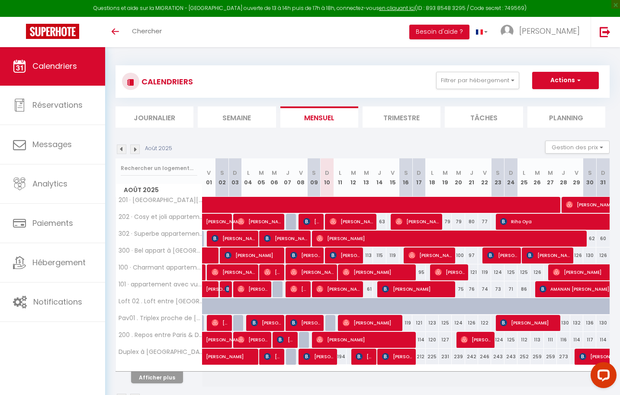
click at [551, 121] on li "Planning" at bounding box center [567, 117] width 78 height 21
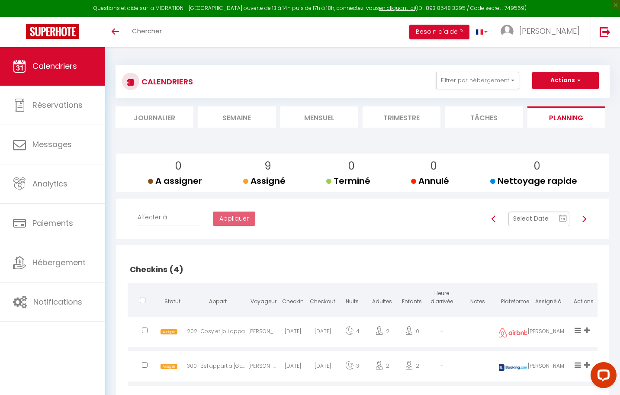
click at [586, 220] on img at bounding box center [584, 219] width 7 height 7
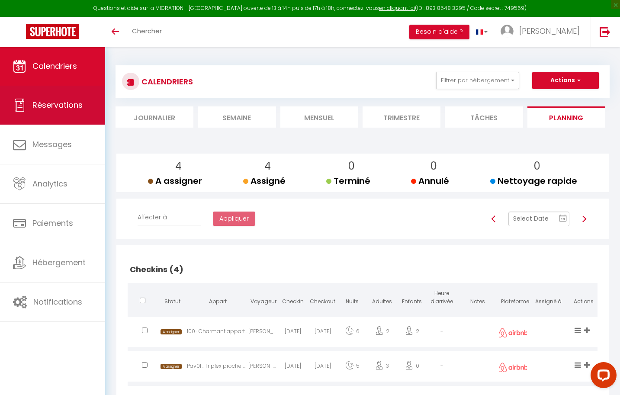
click at [71, 110] on link "Réservations" at bounding box center [52, 105] width 105 height 39
select select "not_cancelled"
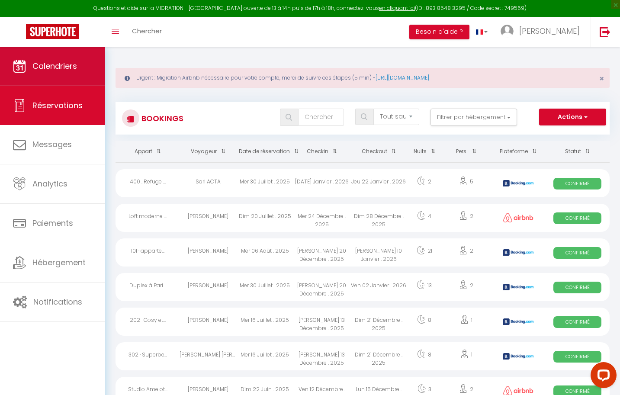
click at [58, 65] on span "Calendriers" at bounding box center [54, 66] width 45 height 11
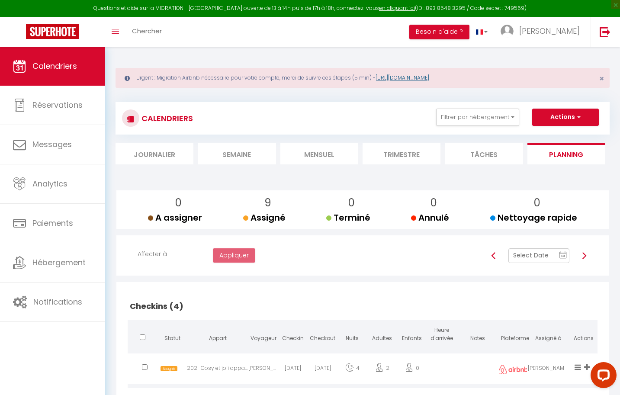
click at [429, 75] on link "[URL][DOMAIN_NAME]" at bounding box center [403, 77] width 54 height 7
click at [584, 257] on img at bounding box center [584, 255] width 7 height 7
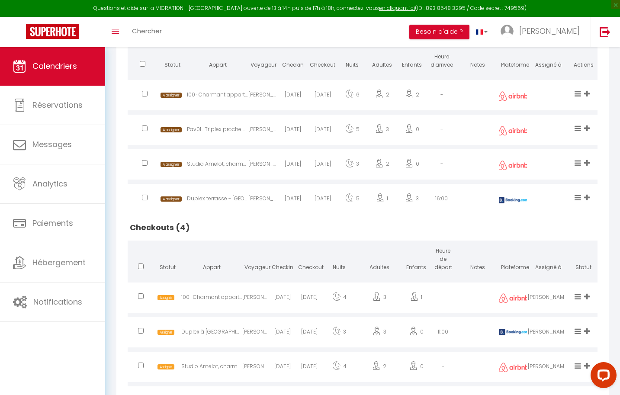
scroll to position [267, 0]
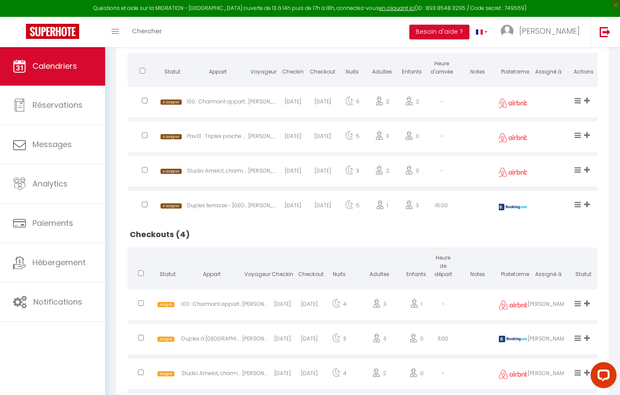
click at [588, 97] on icon at bounding box center [587, 100] width 6 height 7
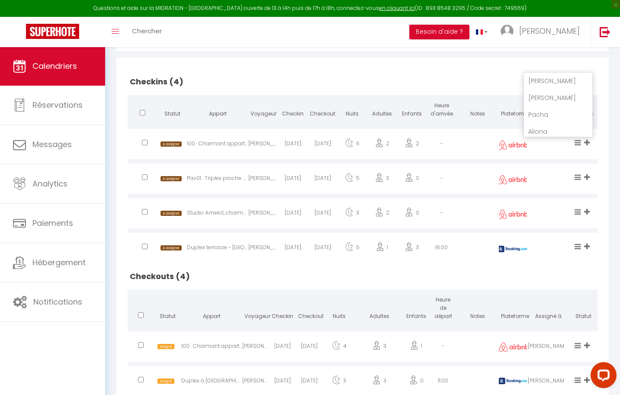
scroll to position [222, 0]
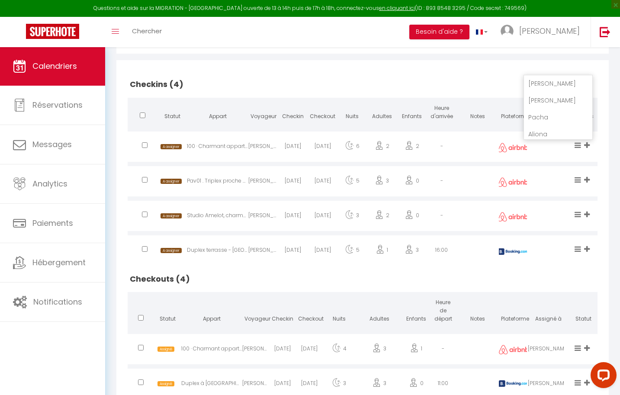
click at [544, 97] on li "[PERSON_NAME]" at bounding box center [558, 100] width 68 height 16
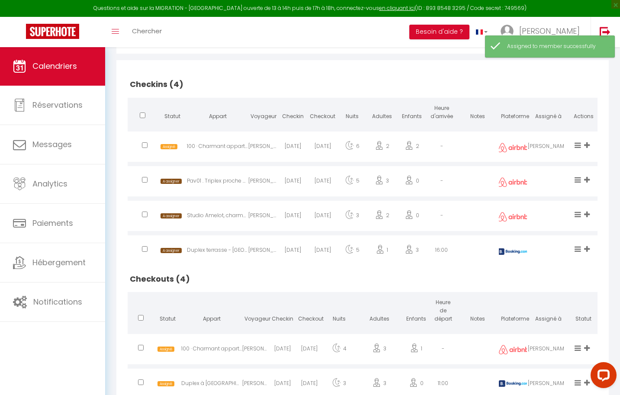
click at [588, 179] on icon at bounding box center [587, 179] width 6 height 7
click at [488, 152] on td at bounding box center [478, 146] width 42 height 35
click at [588, 146] on icon at bounding box center [587, 145] width 6 height 7
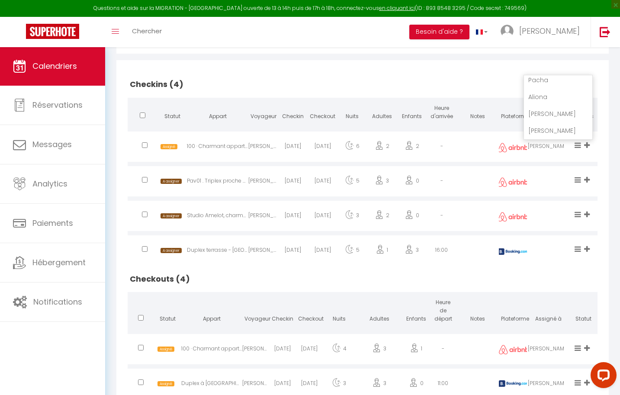
scroll to position [54, 0]
click at [544, 126] on li "[PERSON_NAME]" at bounding box center [558, 131] width 68 height 16
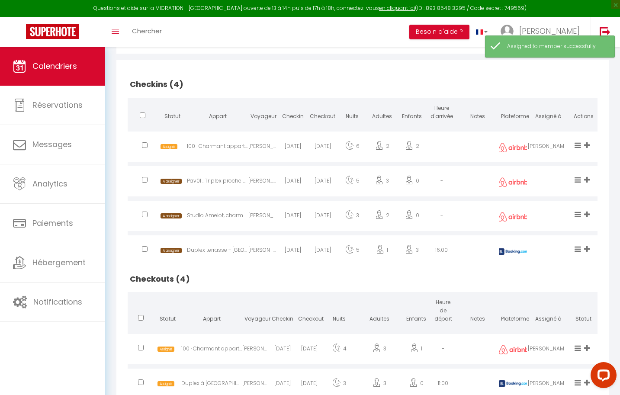
click at [588, 179] on icon at bounding box center [587, 179] width 6 height 7
click at [554, 165] on li "[PERSON_NAME]" at bounding box center [558, 165] width 68 height 16
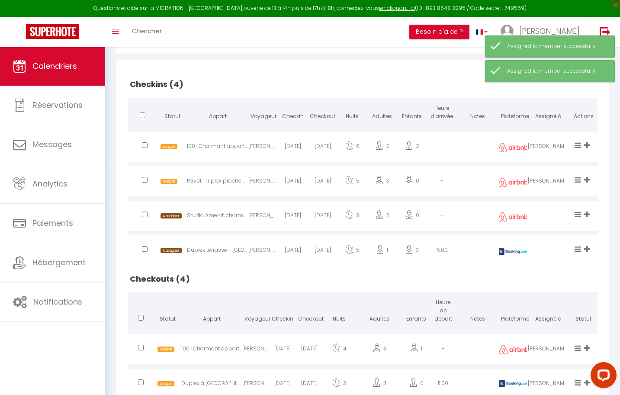
click at [586, 214] on icon at bounding box center [587, 214] width 6 height 7
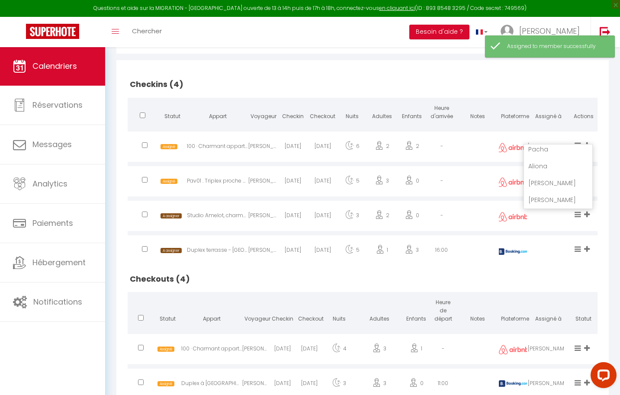
click at [552, 199] on li "[PERSON_NAME]" at bounding box center [558, 200] width 68 height 16
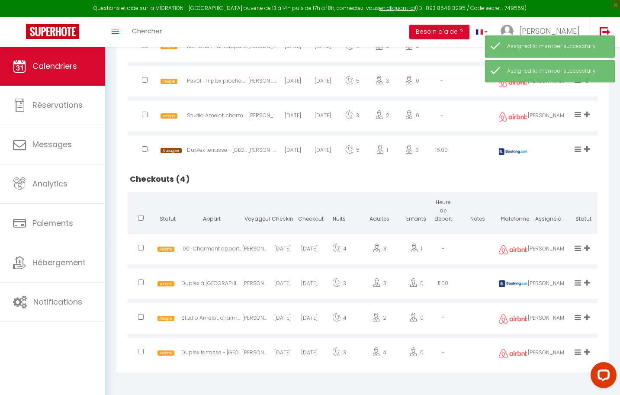
scroll to position [322, 0]
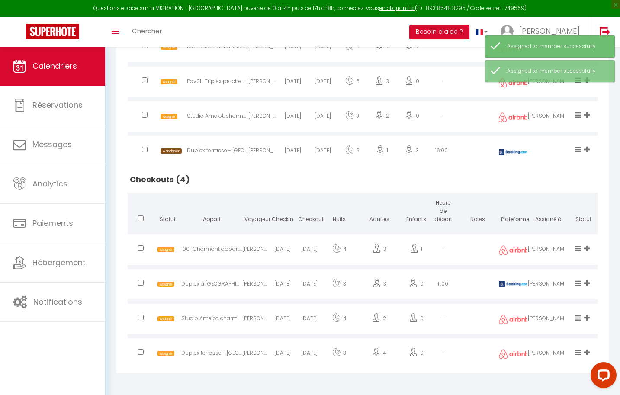
click at [589, 147] on icon at bounding box center [587, 149] width 6 height 7
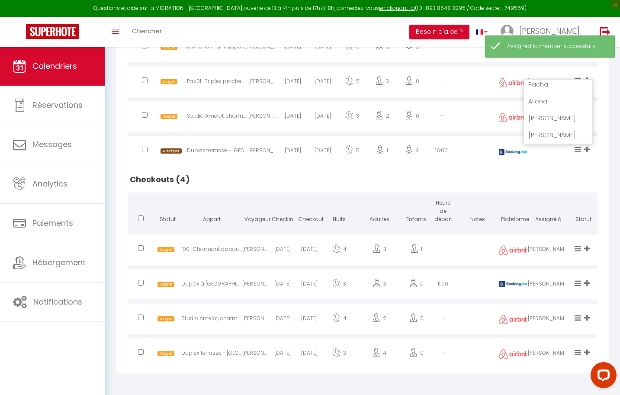
scroll to position [37, 0]
click at [545, 134] on li "[PERSON_NAME]" at bounding box center [558, 135] width 68 height 16
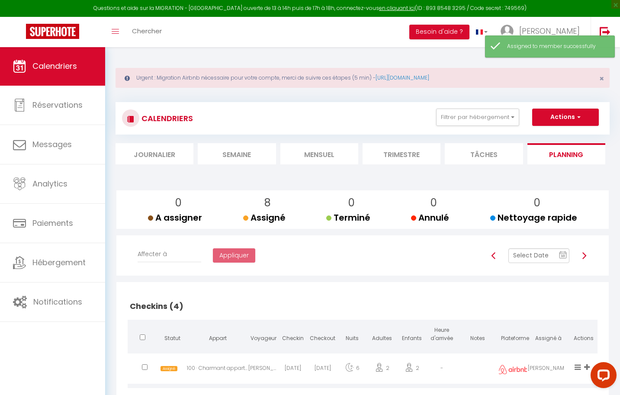
scroll to position [0, 0]
click at [586, 255] on img at bounding box center [584, 255] width 7 height 7
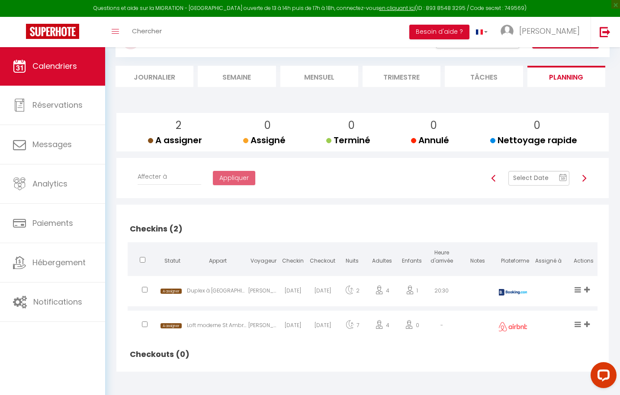
scroll to position [77, 0]
click at [589, 288] on icon at bounding box center [587, 289] width 6 height 7
click at [549, 273] on li "[PERSON_NAME]" at bounding box center [558, 275] width 68 height 16
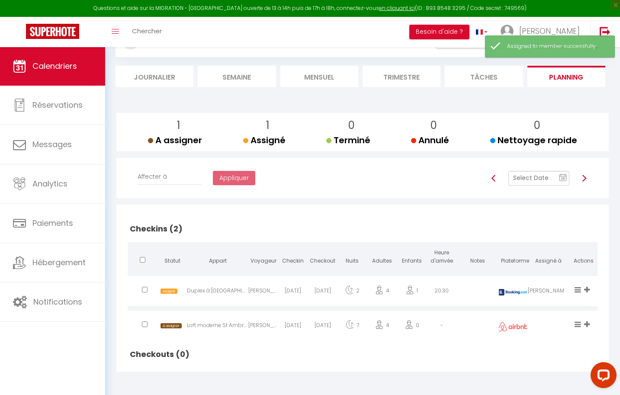
click at [586, 321] on icon at bounding box center [587, 324] width 6 height 7
drag, startPoint x: 551, startPoint y: 308, endPoint x: 557, endPoint y: 311, distance: 6.6
click at [551, 308] on li "[PERSON_NAME]" at bounding box center [558, 310] width 68 height 16
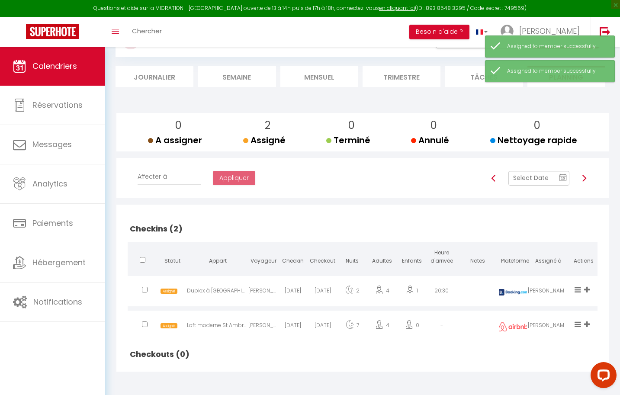
scroll to position [77, 0]
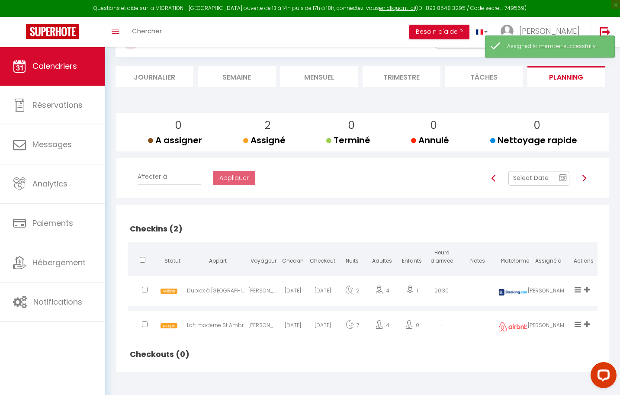
click at [587, 178] on img at bounding box center [584, 178] width 7 height 7
checkbox input "false"
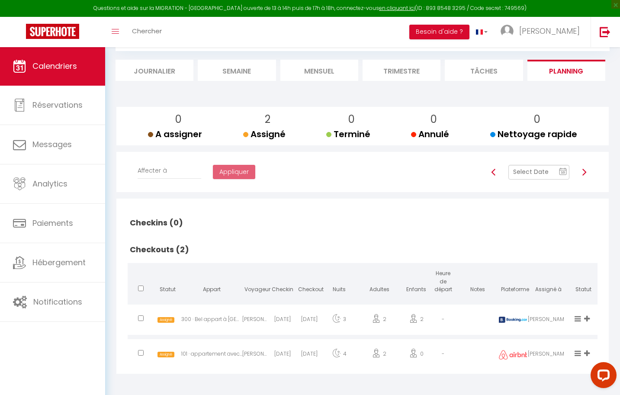
scroll to position [83, 0]
click at [585, 171] on img at bounding box center [584, 172] width 7 height 7
checkbox input "false"
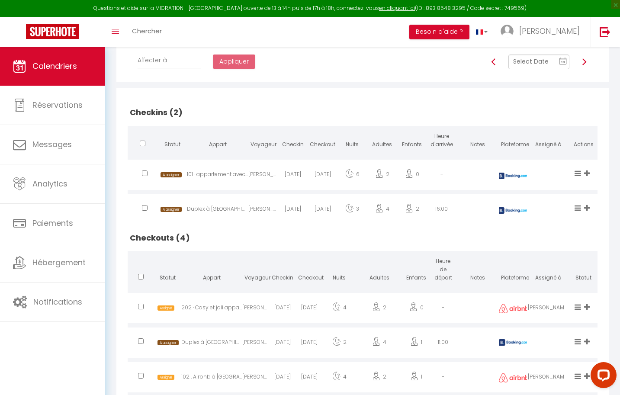
scroll to position [196, 0]
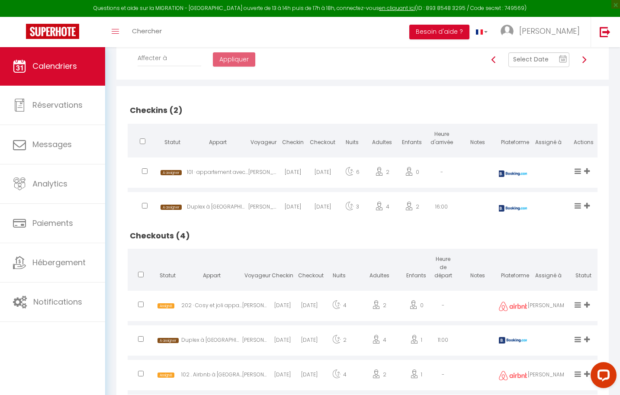
click at [588, 169] on icon at bounding box center [587, 171] width 6 height 7
click at [547, 153] on li "[PERSON_NAME]" at bounding box center [558, 157] width 68 height 16
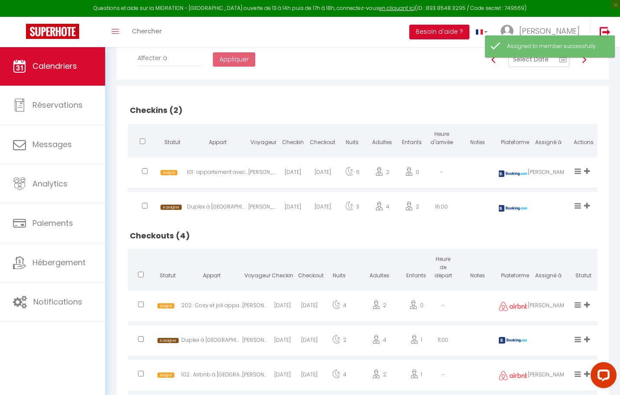
click at [584, 205] on icon at bounding box center [587, 205] width 6 height 7
click at [557, 190] on li "[PERSON_NAME]" at bounding box center [558, 191] width 68 height 16
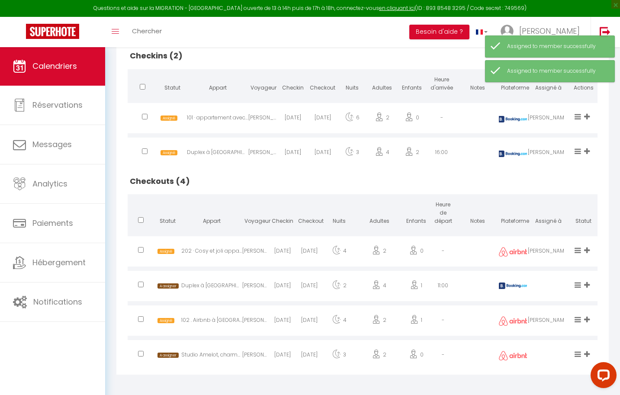
scroll to position [250, 0]
click at [587, 282] on icon at bounding box center [587, 285] width 6 height 7
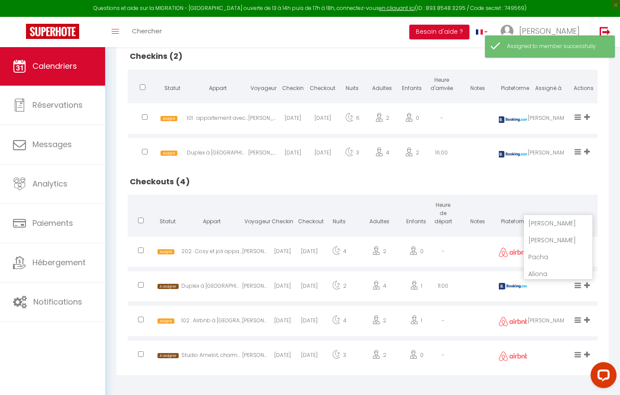
click at [546, 236] on li "[PERSON_NAME]" at bounding box center [558, 240] width 68 height 16
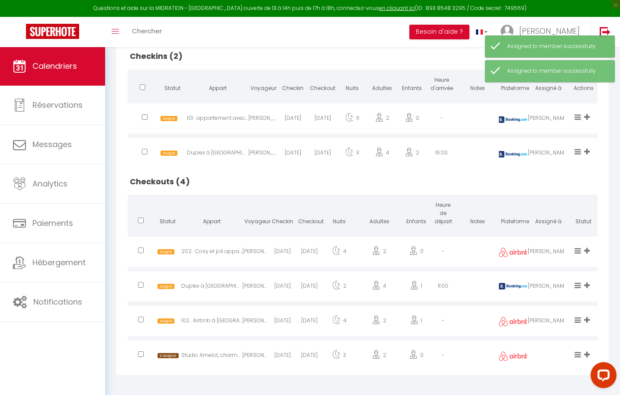
click at [587, 352] on icon at bounding box center [587, 354] width 6 height 7
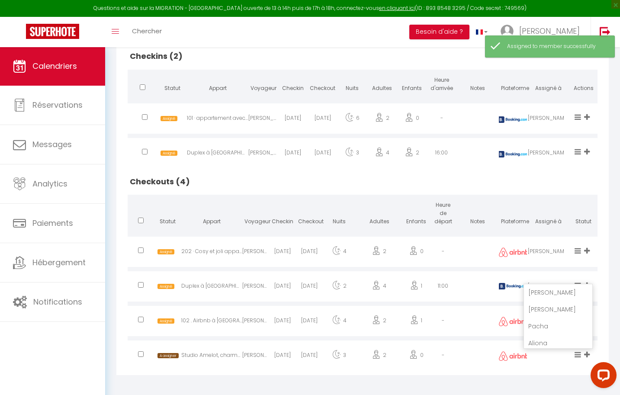
click at [541, 308] on li "[PERSON_NAME]" at bounding box center [558, 309] width 68 height 16
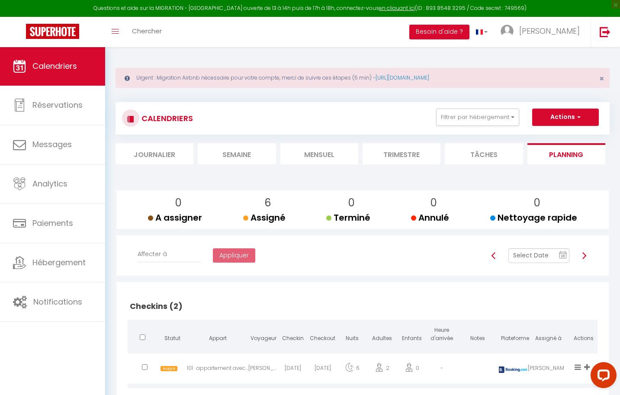
scroll to position [0, 0]
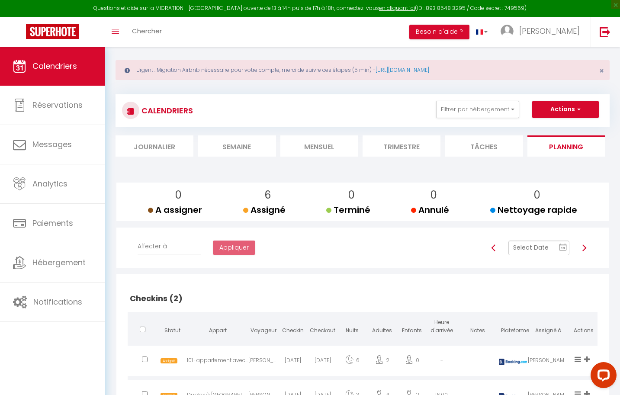
click at [585, 255] on div "10 « ‹ » › [DATE] [PHONE_NUMBER] Sun Mon Tue Wed Thu Fri Sat 27 28 29 30 31 1 2…" at bounding box center [540, 252] width 118 height 23
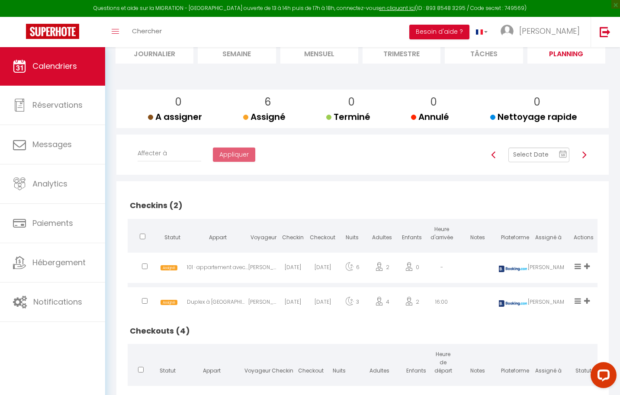
scroll to position [92, 0]
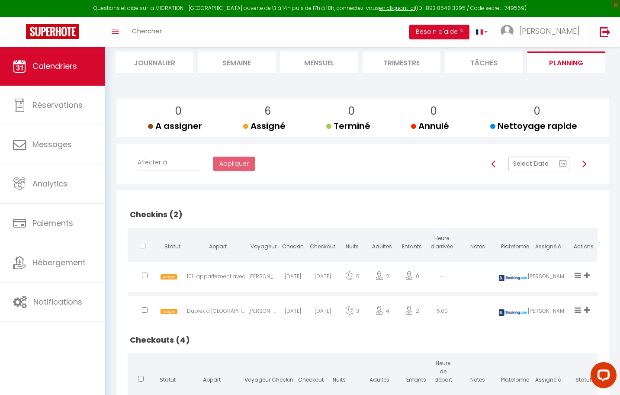
click at [585, 164] on img at bounding box center [584, 164] width 7 height 7
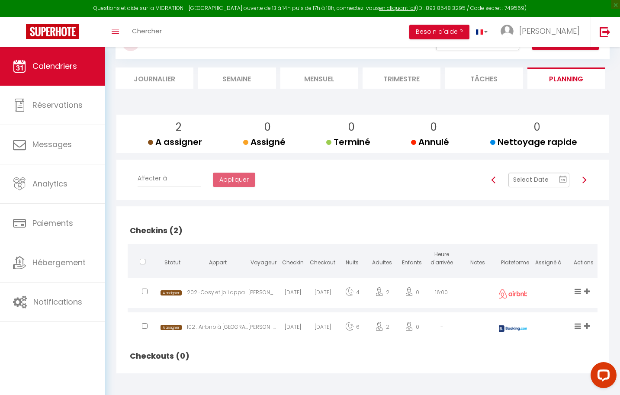
scroll to position [75, 0]
click at [588, 289] on icon at bounding box center [587, 291] width 6 height 7
click at [543, 275] on li "[PERSON_NAME]" at bounding box center [558, 277] width 68 height 16
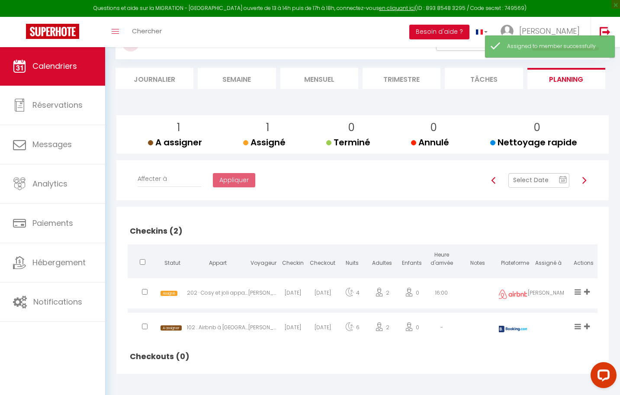
click at [588, 324] on icon at bounding box center [587, 326] width 6 height 7
click at [539, 310] on li "[PERSON_NAME]" at bounding box center [558, 312] width 68 height 16
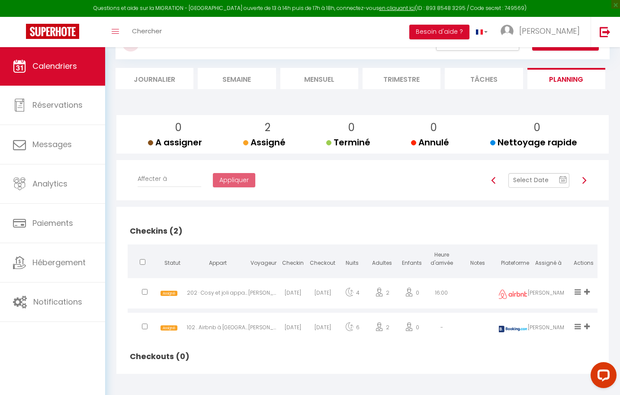
click at [586, 181] on img at bounding box center [584, 180] width 7 height 7
checkbox input "false"
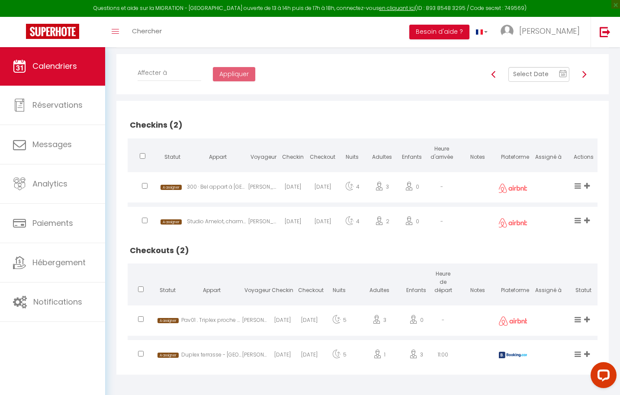
scroll to position [181, 0]
click at [590, 183] on icon at bounding box center [587, 186] width 6 height 7
click at [561, 170] on li "[PERSON_NAME]" at bounding box center [558, 172] width 68 height 16
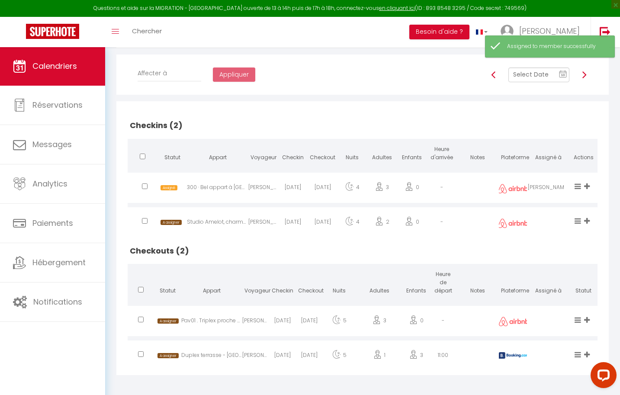
click at [590, 219] on icon at bounding box center [587, 220] width 6 height 7
click at [544, 203] on li "[PERSON_NAME]" at bounding box center [558, 206] width 68 height 16
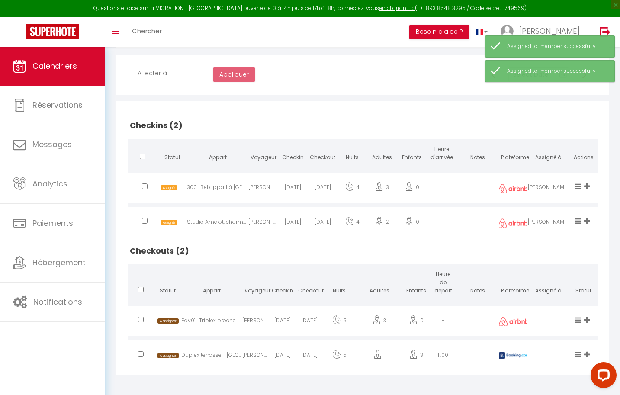
click at [586, 316] on icon at bounding box center [587, 319] width 6 height 7
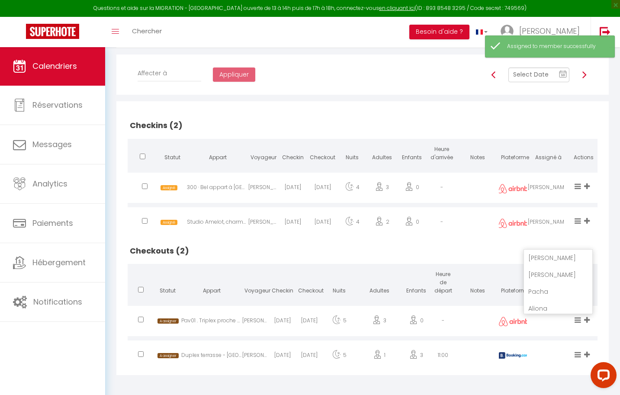
click at [539, 269] on li "[PERSON_NAME]" at bounding box center [558, 275] width 68 height 16
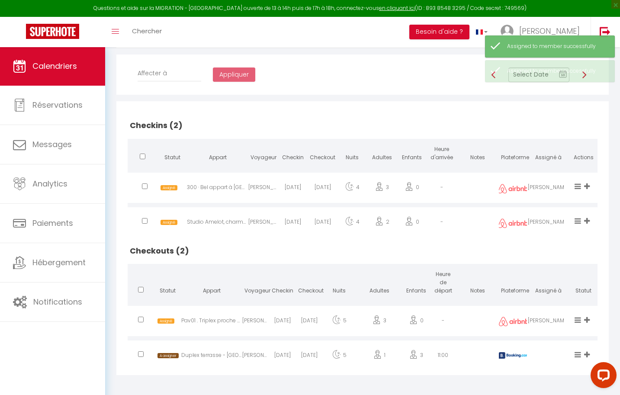
click at [587, 351] on icon at bounding box center [587, 354] width 6 height 7
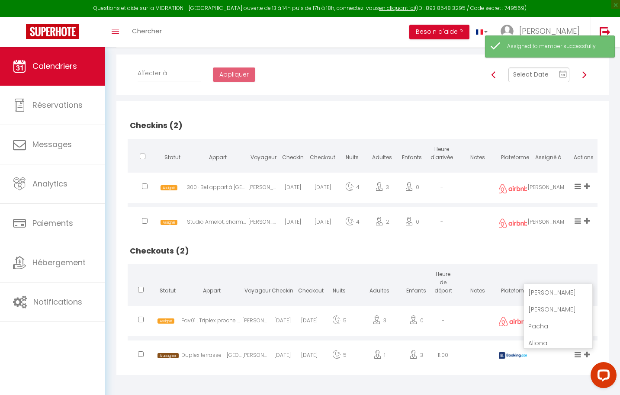
click at [535, 309] on li "[PERSON_NAME]" at bounding box center [558, 309] width 68 height 16
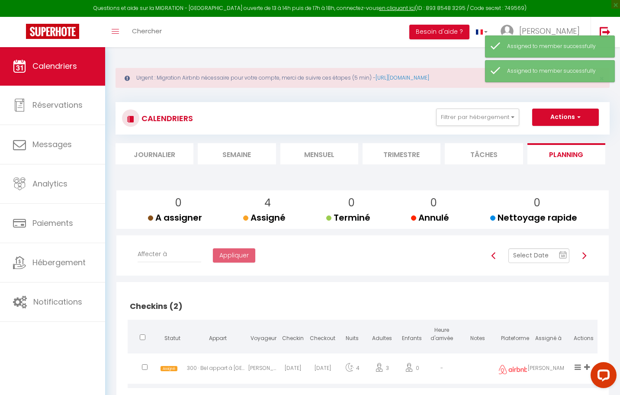
scroll to position [0, 0]
click at [584, 255] on img at bounding box center [584, 255] width 7 height 7
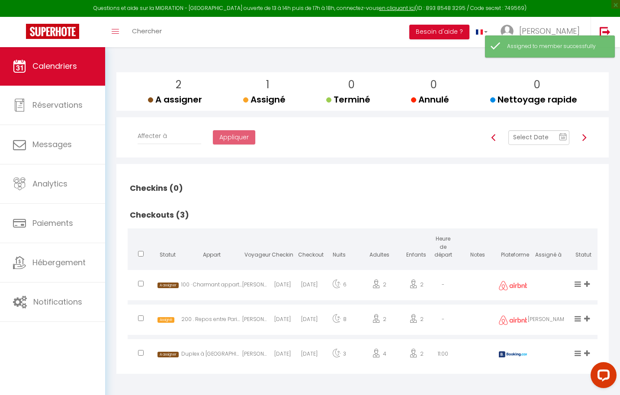
scroll to position [118, 0]
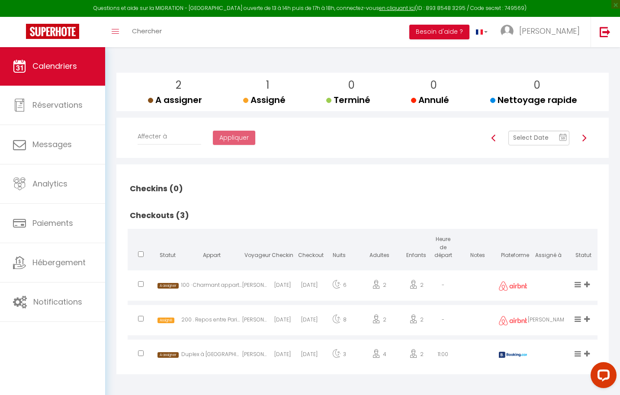
click at [587, 283] on icon at bounding box center [587, 284] width 6 height 7
click at [539, 235] on li "[PERSON_NAME]" at bounding box center [558, 239] width 68 height 16
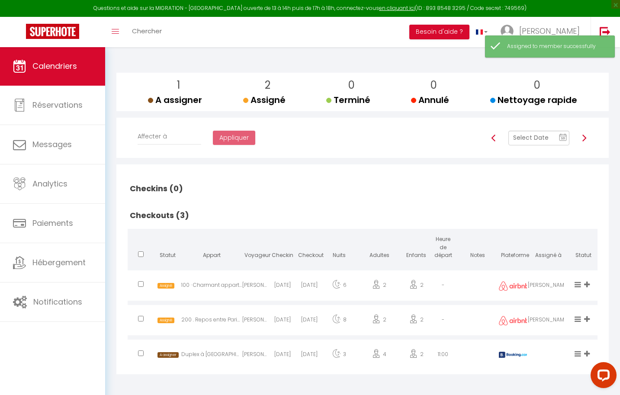
click at [584, 352] on div "[PERSON_NAME] [PERSON_NAME]" at bounding box center [588, 365] width 9 height 28
click at [590, 351] on icon at bounding box center [587, 353] width 6 height 7
drag, startPoint x: 536, startPoint y: 305, endPoint x: 546, endPoint y: 309, distance: 10.3
click at [536, 305] on li "[PERSON_NAME]" at bounding box center [558, 308] width 68 height 16
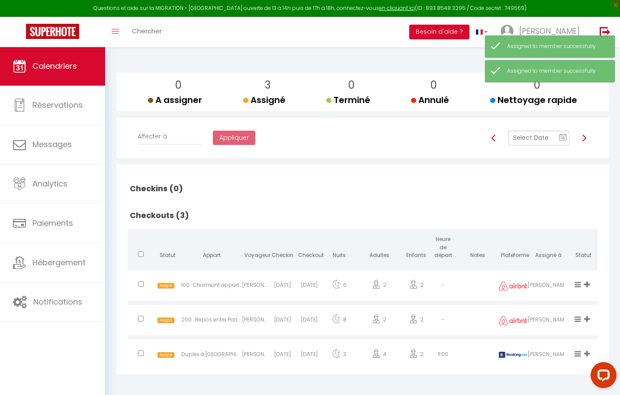
click at [585, 139] on img at bounding box center [584, 138] width 7 height 7
checkbox input "false"
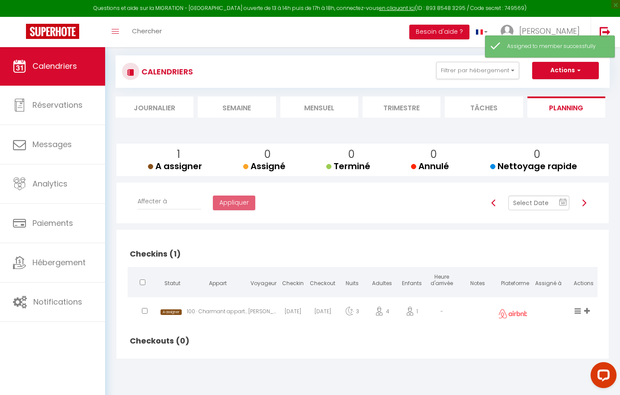
scroll to position [47, 0]
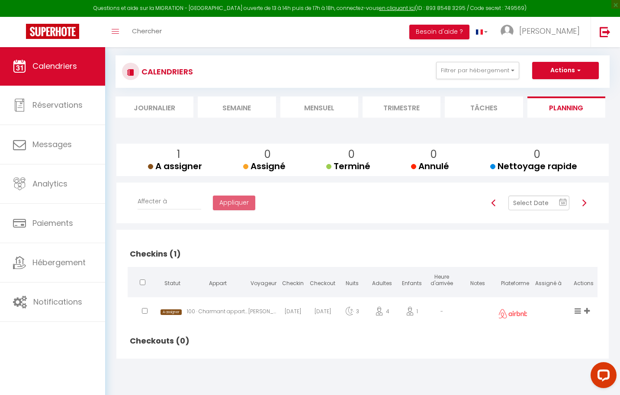
click at [587, 310] on icon at bounding box center [587, 310] width 6 height 7
click at [546, 298] on li "[PERSON_NAME]" at bounding box center [558, 299] width 68 height 15
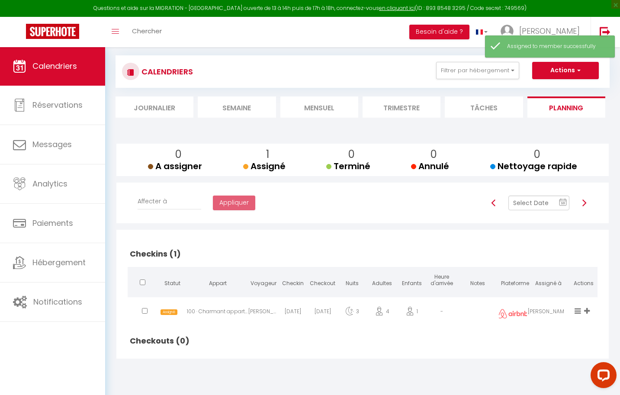
scroll to position [47, 0]
click at [583, 202] on img at bounding box center [584, 203] width 7 height 7
checkbox input "false"
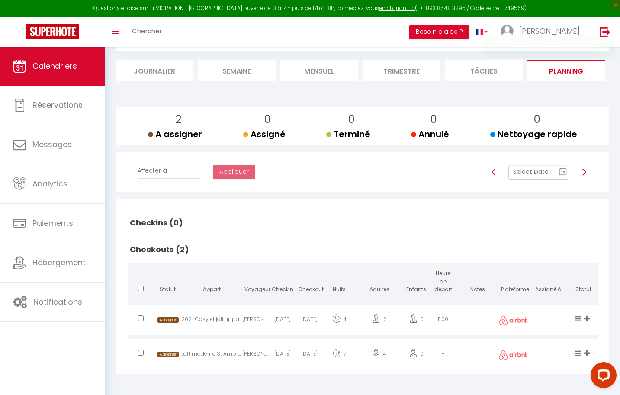
scroll to position [83, 0]
click at [588, 316] on icon at bounding box center [587, 319] width 6 height 7
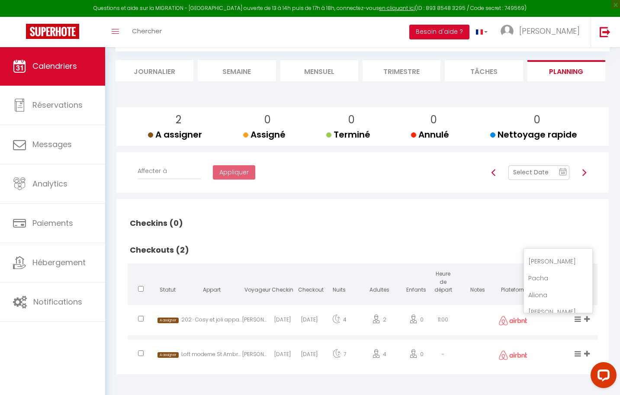
scroll to position [13, 0]
click at [540, 276] on li "Pacha" at bounding box center [558, 277] width 68 height 16
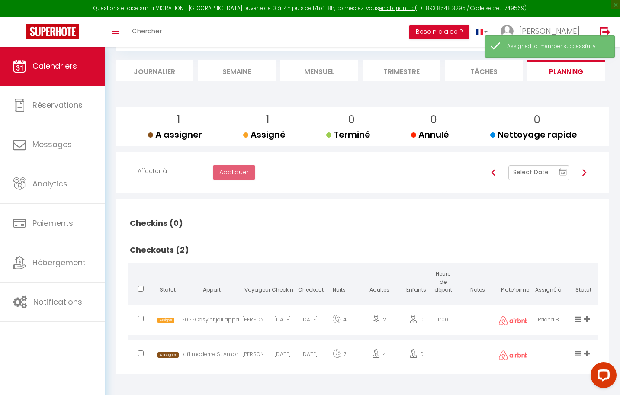
click at [586, 319] on icon at bounding box center [587, 319] width 6 height 7
click at [539, 302] on li "[PERSON_NAME]" at bounding box center [558, 304] width 68 height 16
click at [586, 318] on icon at bounding box center [587, 319] width 6 height 7
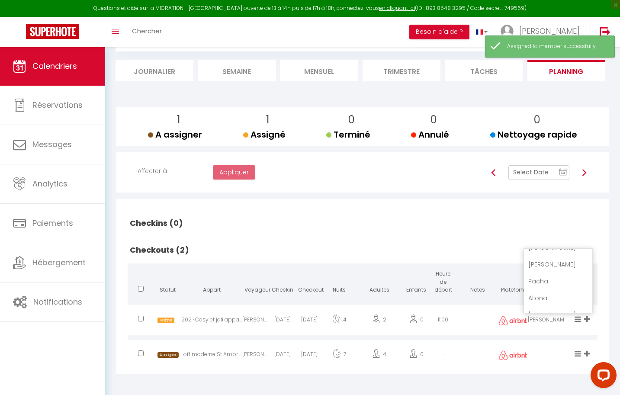
click at [542, 260] on li "[PERSON_NAME]" at bounding box center [558, 264] width 68 height 16
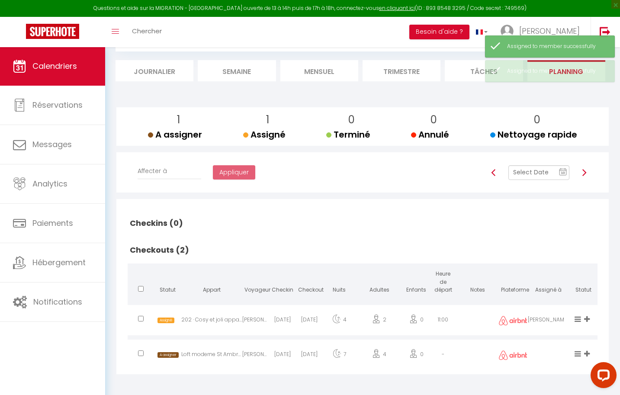
click at [588, 351] on icon at bounding box center [587, 353] width 6 height 7
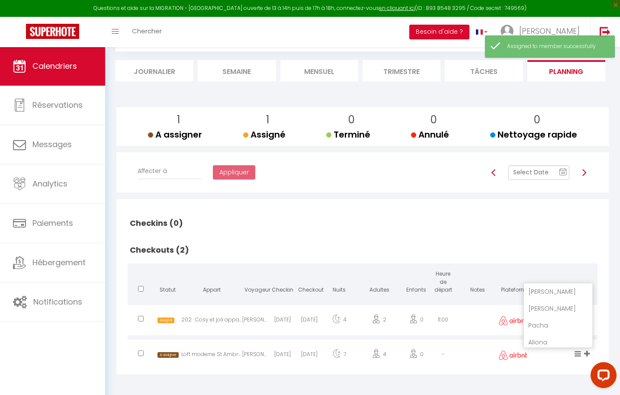
click at [545, 307] on li "[PERSON_NAME]" at bounding box center [558, 308] width 68 height 16
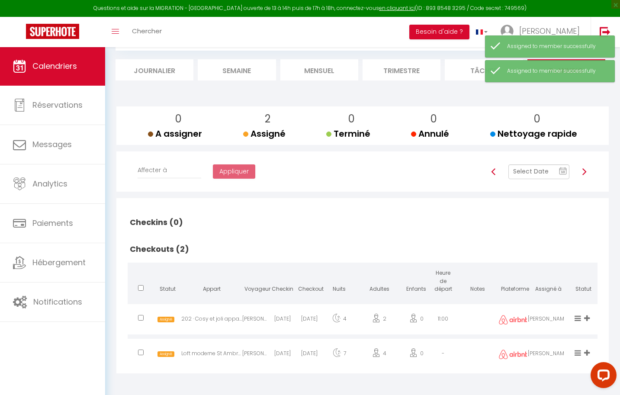
scroll to position [83, 0]
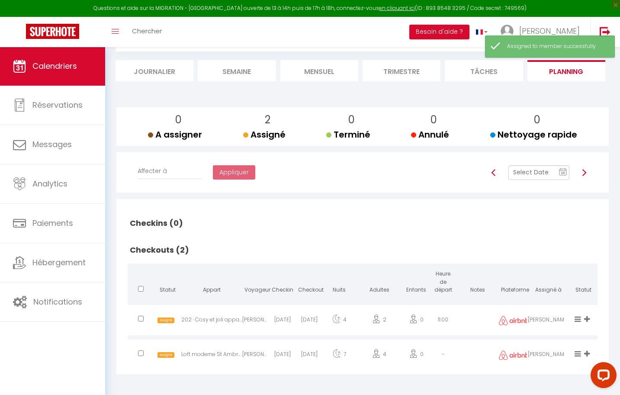
click at [583, 172] on img at bounding box center [584, 172] width 7 height 7
checkbox input "false"
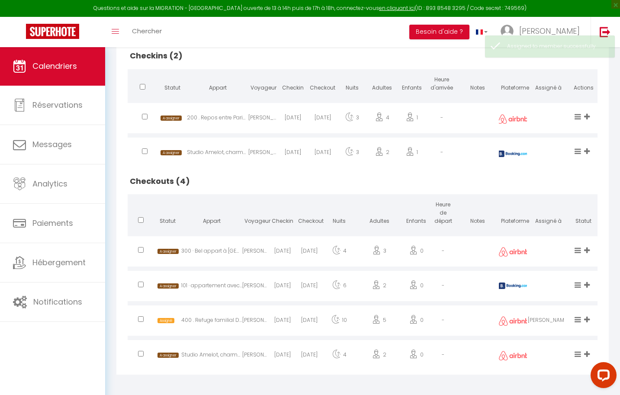
scroll to position [250, 0]
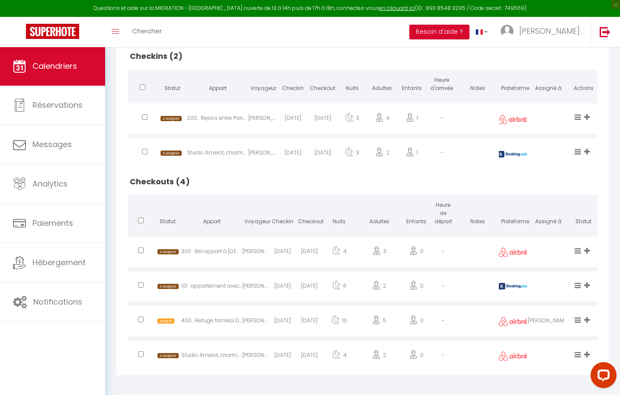
click at [587, 113] on icon at bounding box center [587, 116] width 6 height 7
click at [547, 102] on li "[PERSON_NAME]" at bounding box center [558, 102] width 68 height 16
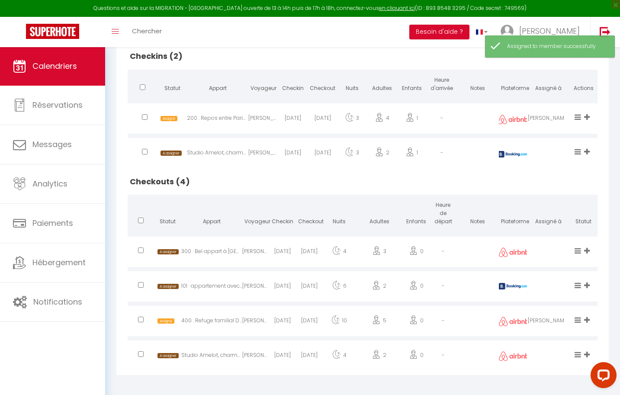
click at [587, 151] on icon at bounding box center [587, 151] width 6 height 7
click at [552, 134] on li "[PERSON_NAME]" at bounding box center [558, 137] width 68 height 16
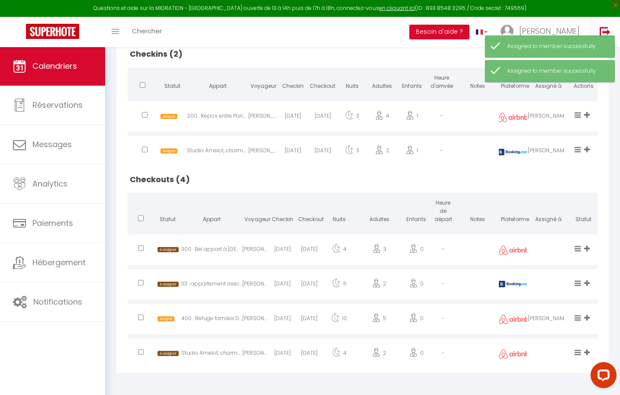
scroll to position [250, 0]
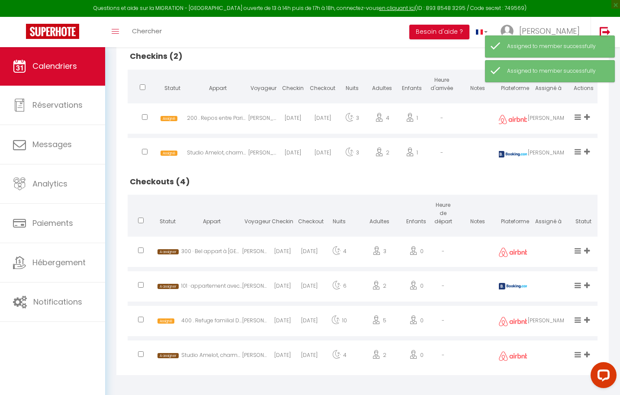
click at [586, 247] on icon at bounding box center [587, 250] width 6 height 7
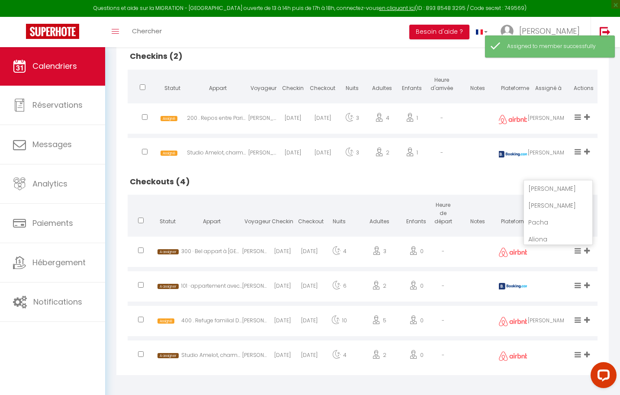
scroll to position [0, 0]
click at [542, 202] on li "[PERSON_NAME]" at bounding box center [558, 205] width 68 height 16
click at [588, 284] on icon at bounding box center [587, 285] width 6 height 7
click at [540, 234] on li "[PERSON_NAME]" at bounding box center [558, 240] width 68 height 16
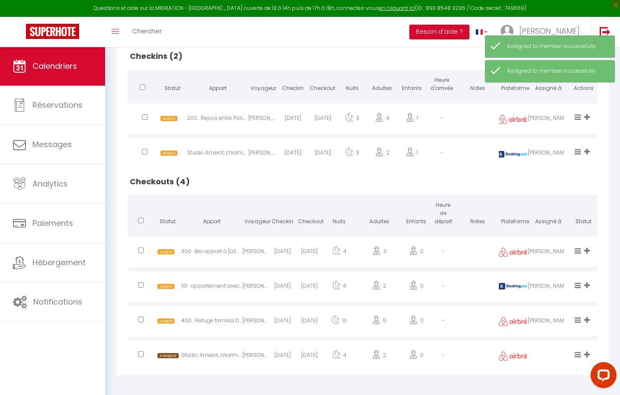
click at [588, 351] on icon at bounding box center [587, 354] width 6 height 7
click at [538, 300] on li "[PERSON_NAME]" at bounding box center [558, 300] width 68 height 16
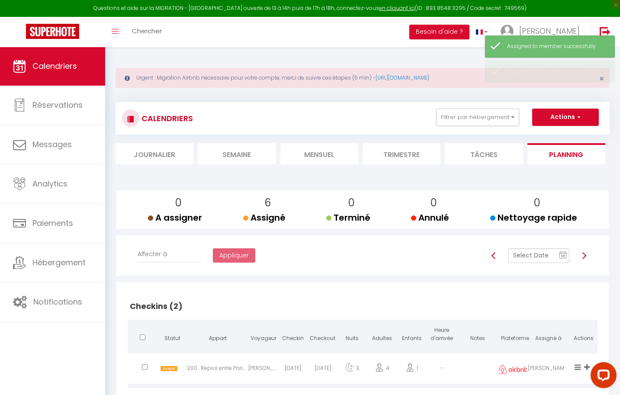
scroll to position [0, 0]
click at [587, 255] on img at bounding box center [584, 255] width 7 height 7
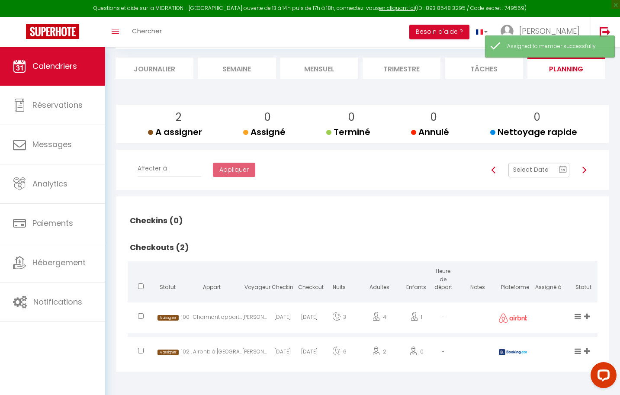
scroll to position [85, 0]
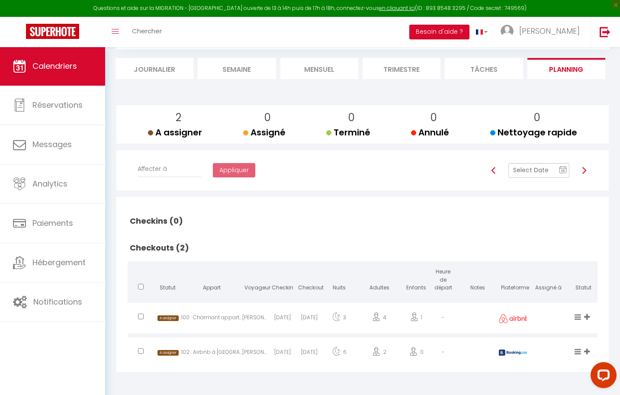
click at [588, 313] on icon at bounding box center [587, 316] width 6 height 7
click at [546, 270] on li "[PERSON_NAME]" at bounding box center [558, 272] width 68 height 16
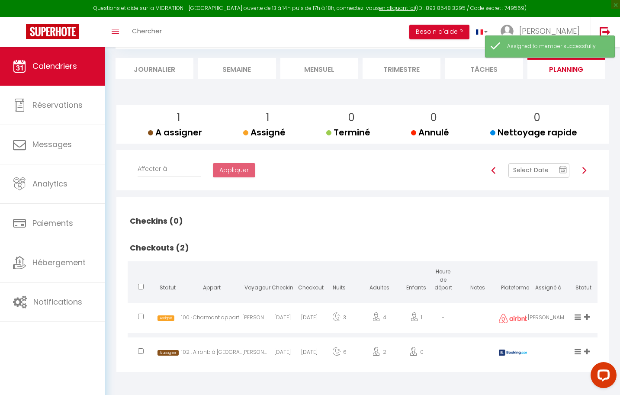
click at [589, 348] on icon at bounding box center [587, 351] width 6 height 7
click at [540, 303] on li "[PERSON_NAME]" at bounding box center [558, 306] width 68 height 16
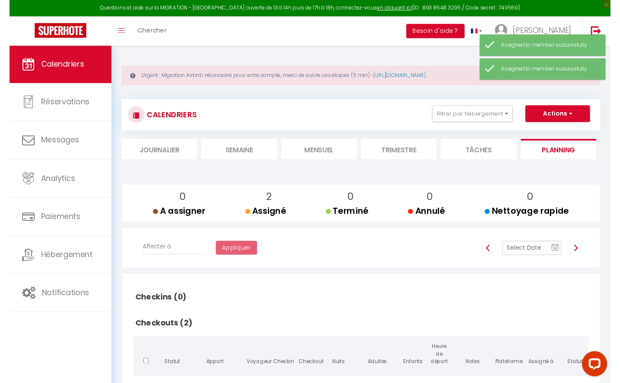
scroll to position [0, 0]
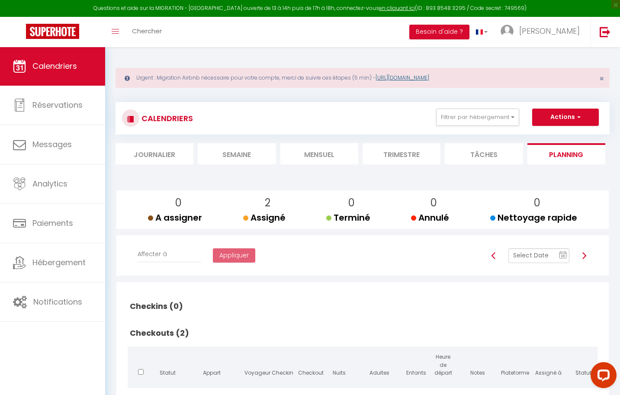
click at [417, 78] on link "[URL][DOMAIN_NAME]" at bounding box center [403, 77] width 54 height 7
